Goal: Navigation & Orientation: Find specific page/section

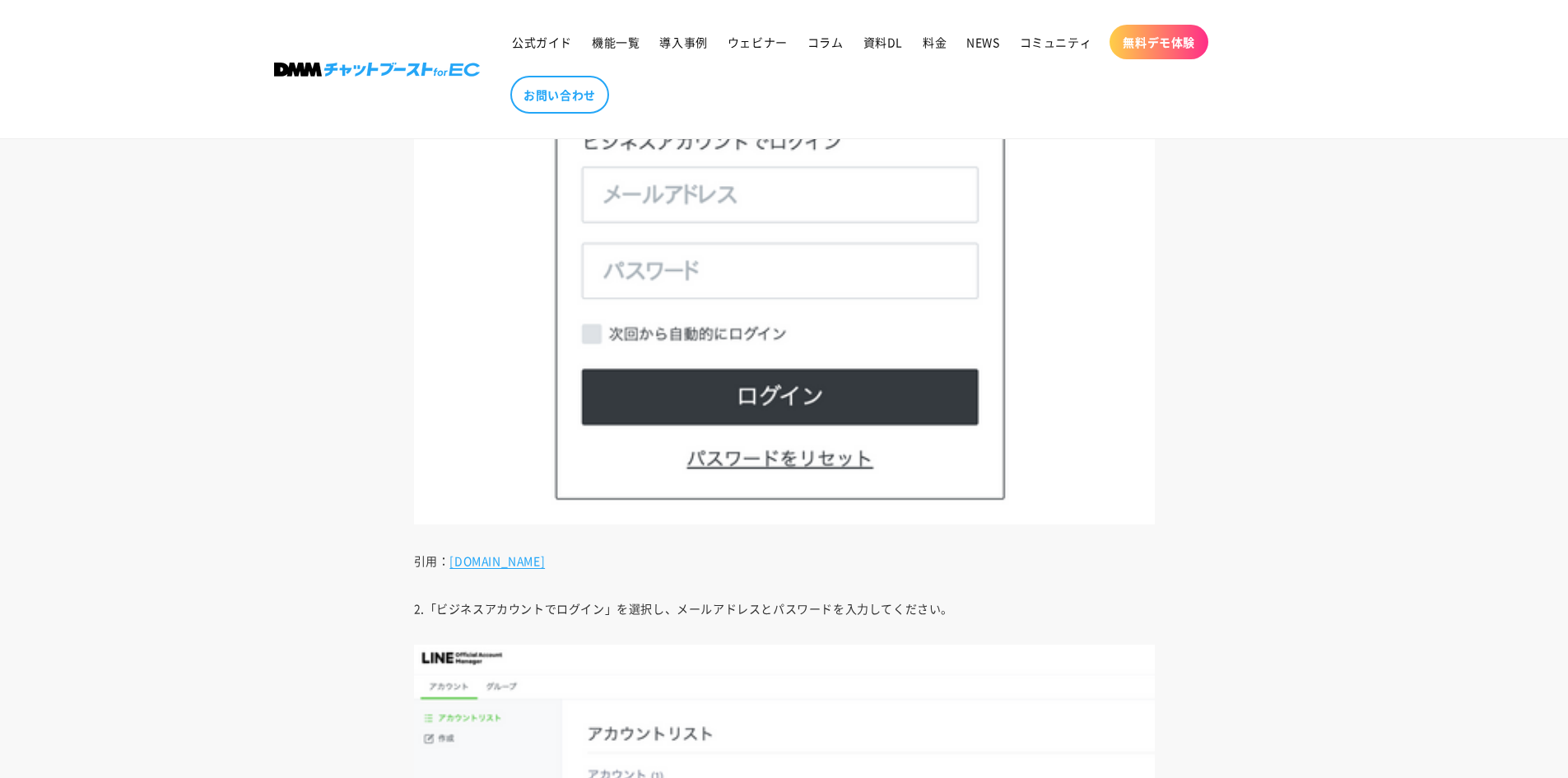
scroll to position [4451, 0]
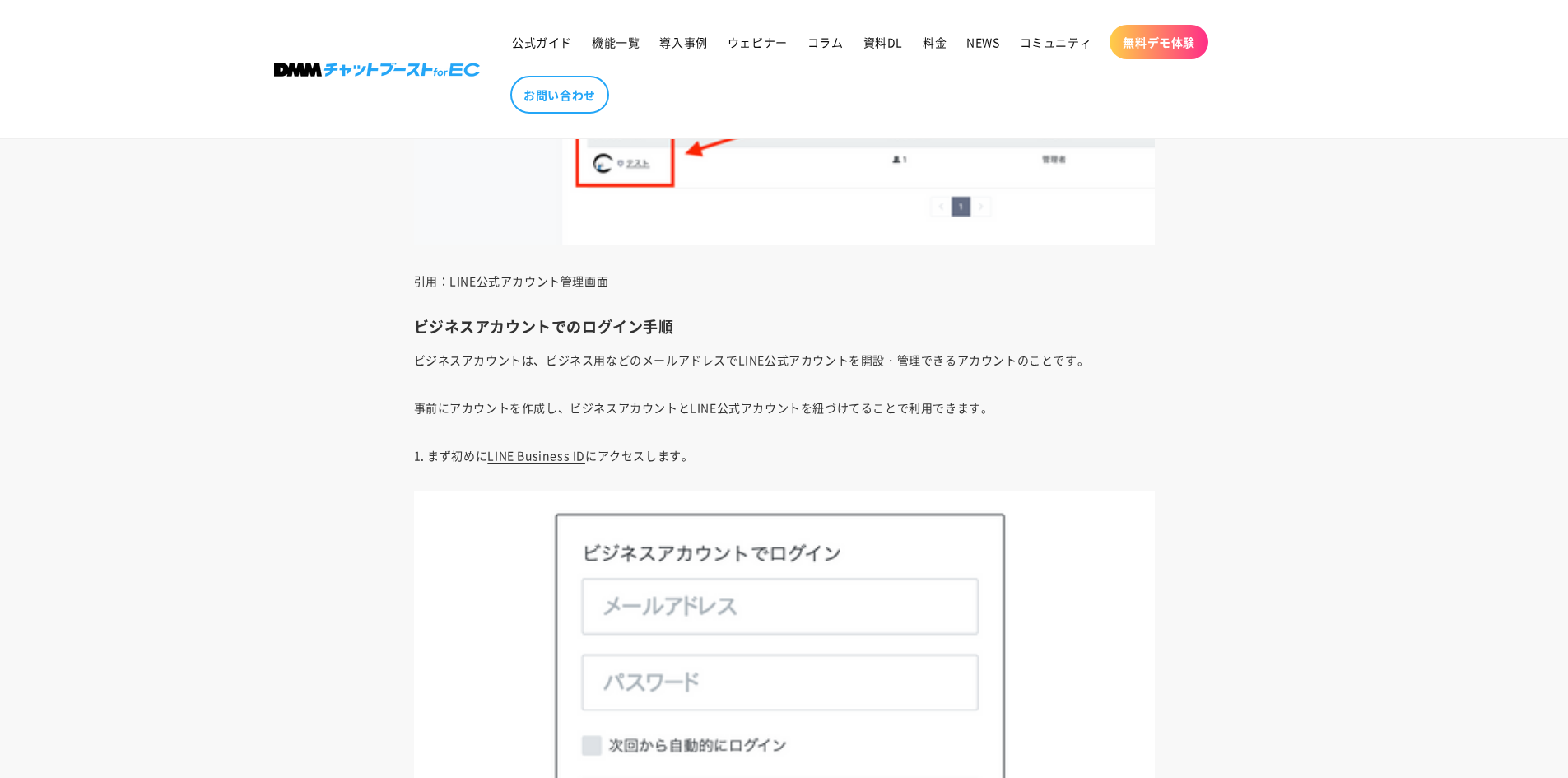
click at [558, 454] on link "LINE Business ID" at bounding box center [536, 455] width 98 height 16
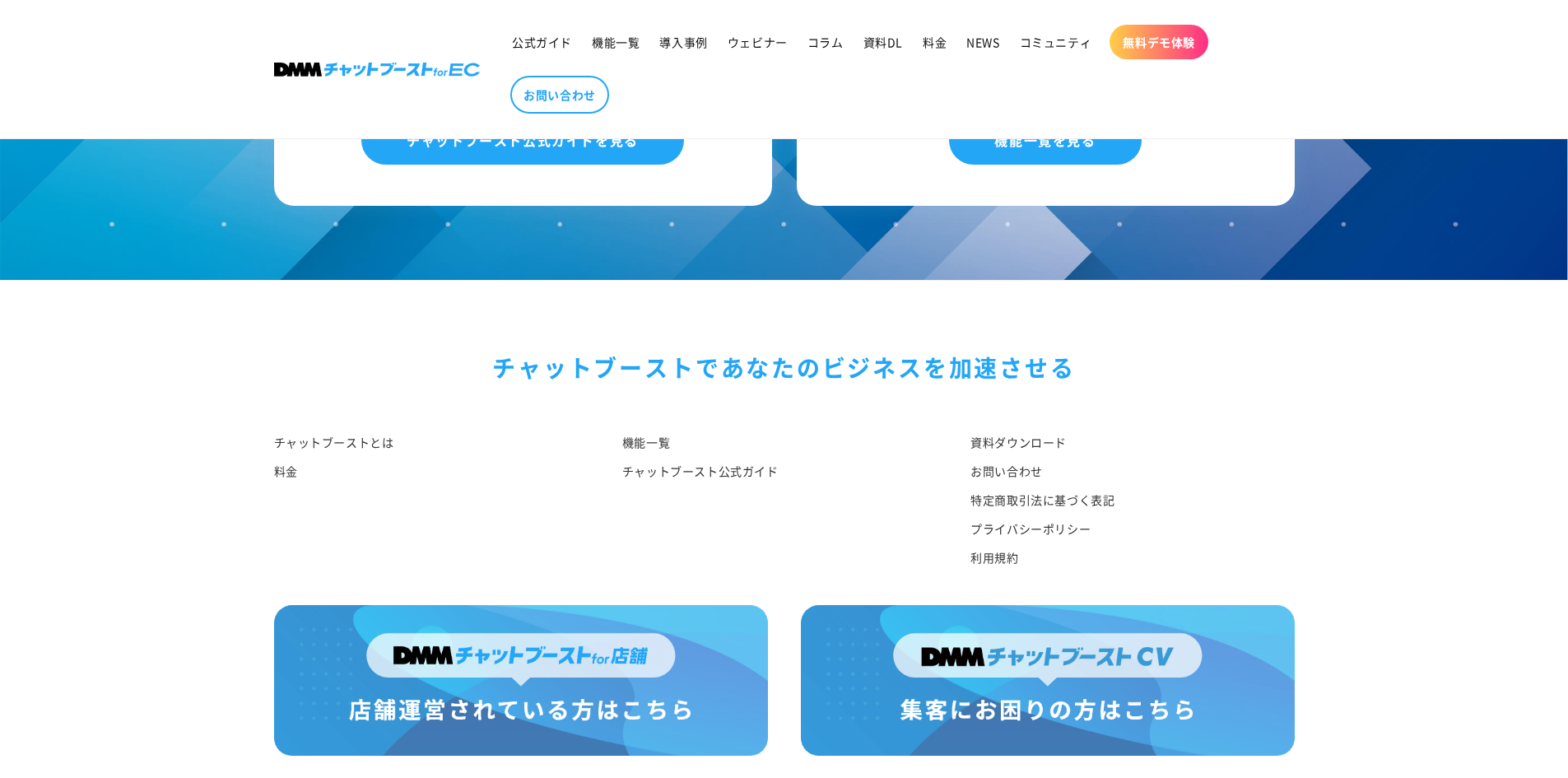
scroll to position [8783, 0]
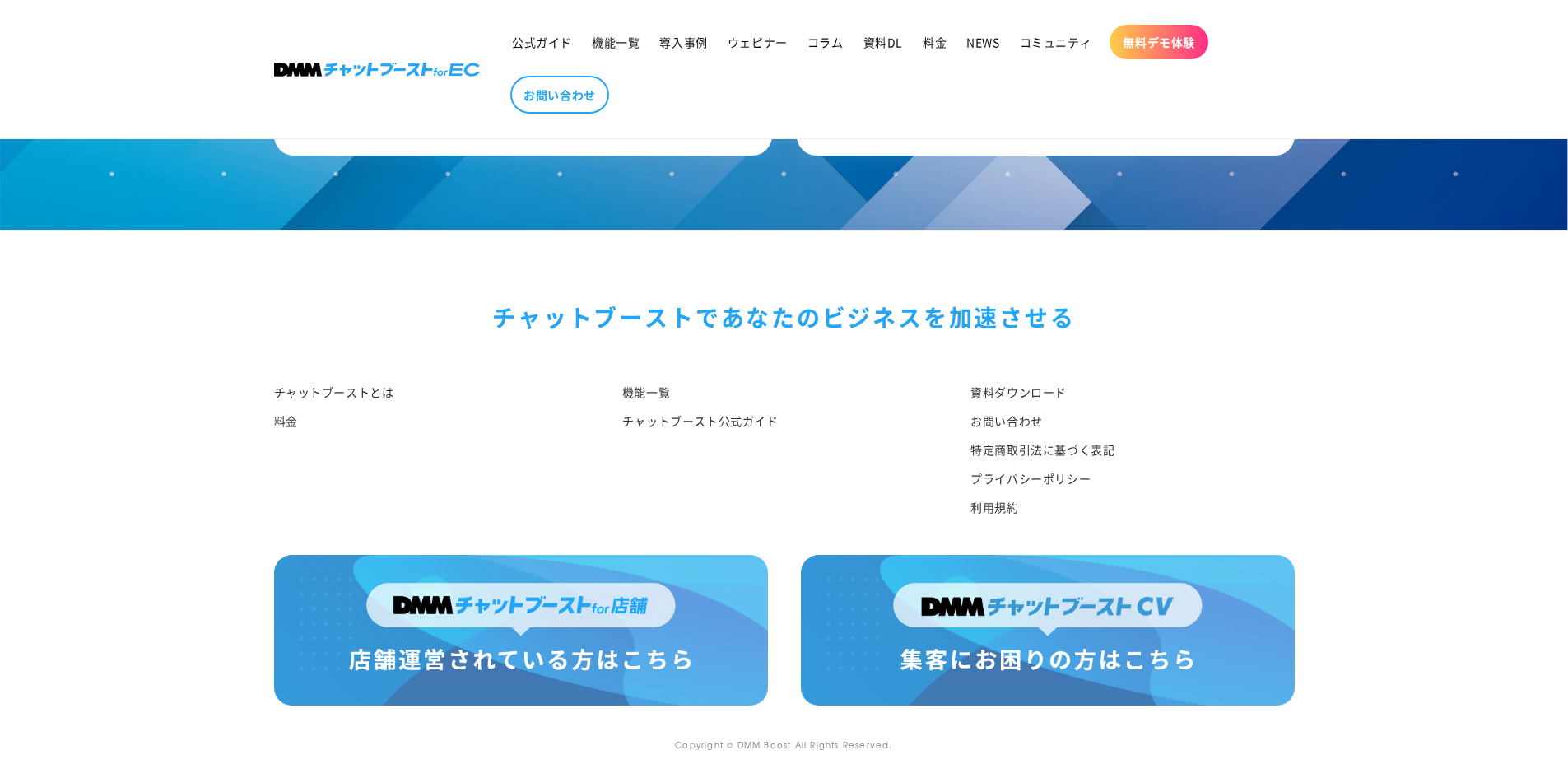
click at [1002, 605] on img at bounding box center [1047, 630] width 494 height 150
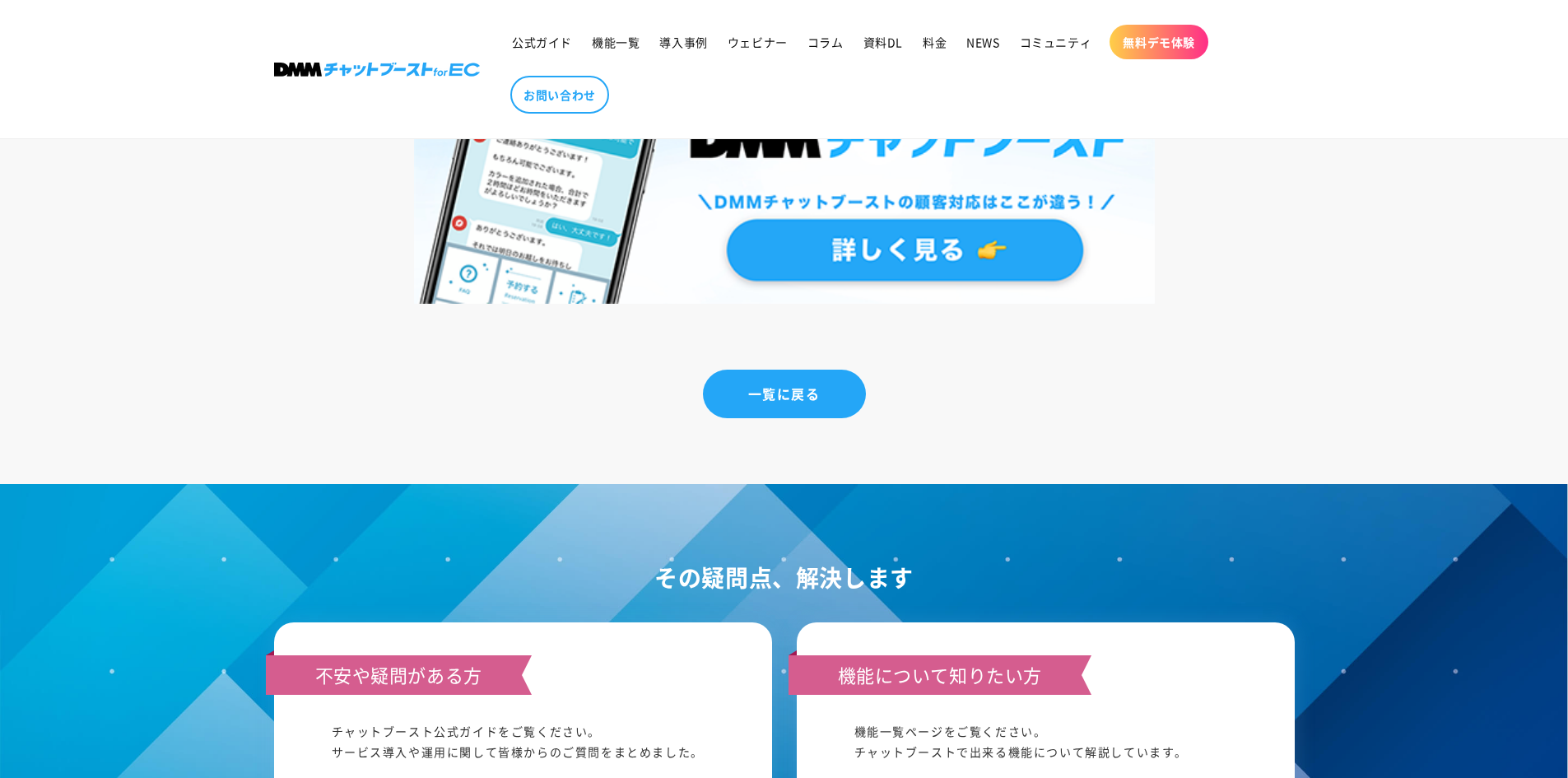
scroll to position [7877, 0]
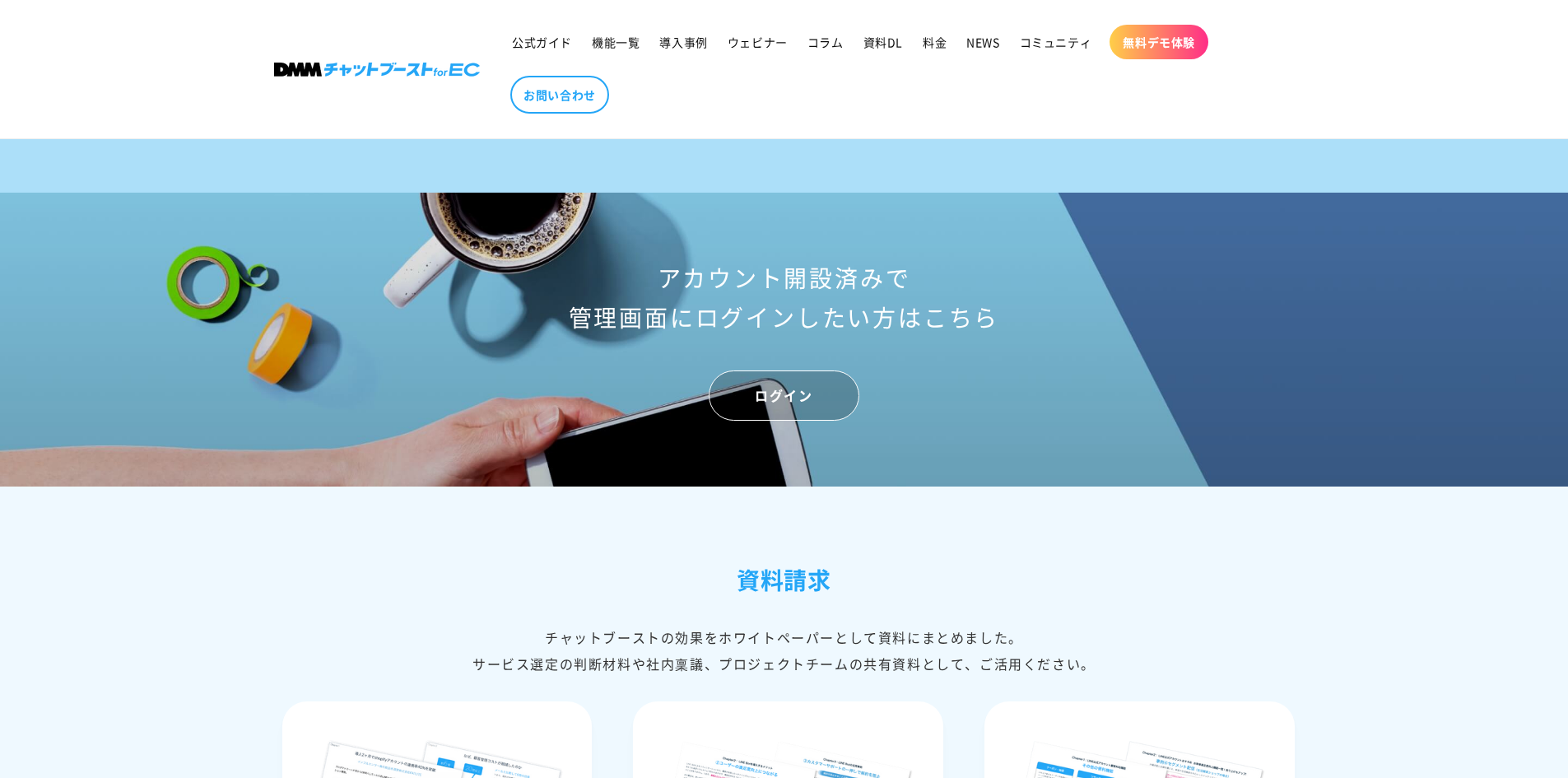
scroll to position [6668, 0]
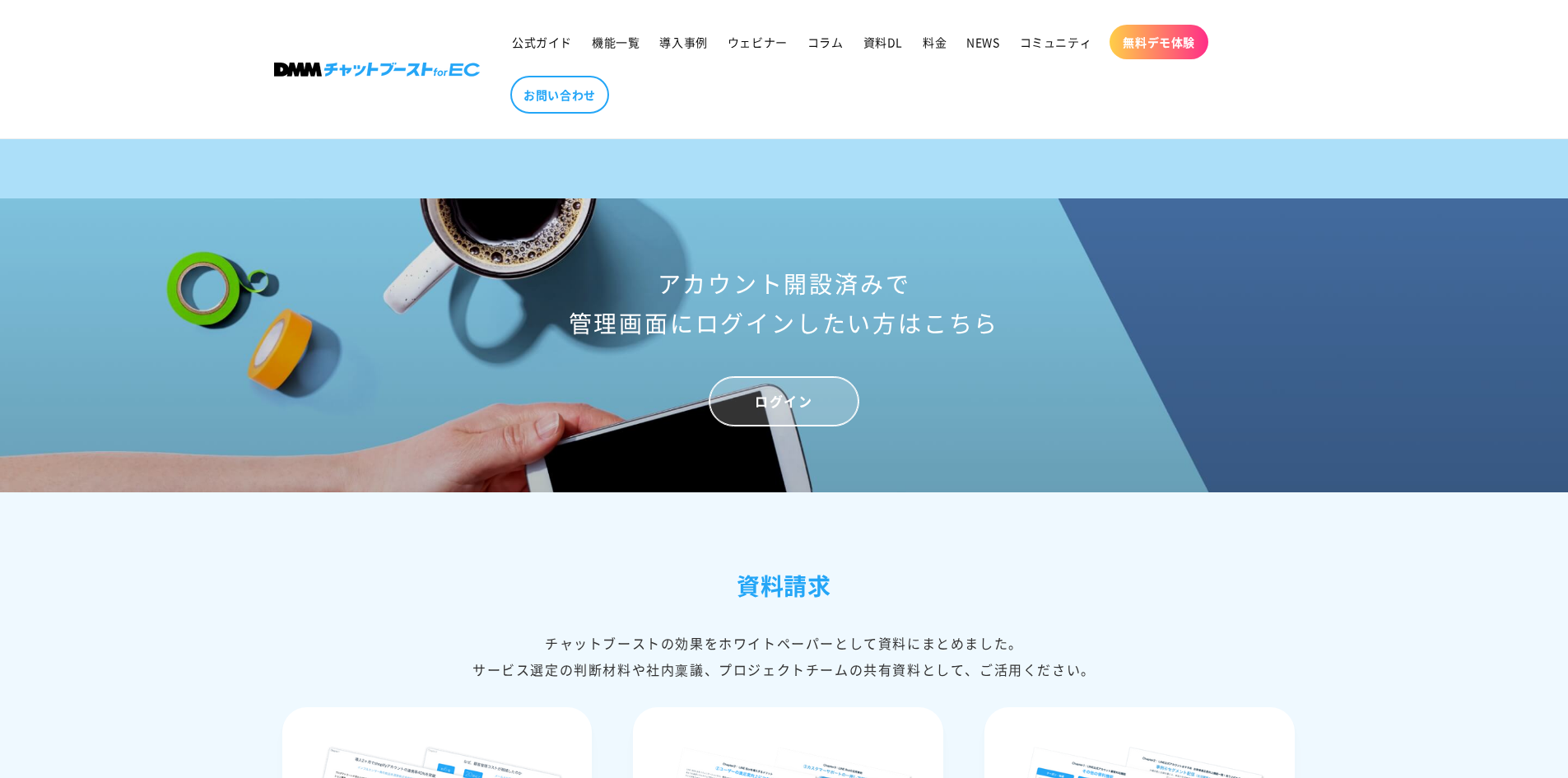
click at [778, 424] on link "ログイン" at bounding box center [784, 401] width 150 height 50
